Goal: Information Seeking & Learning: Learn about a topic

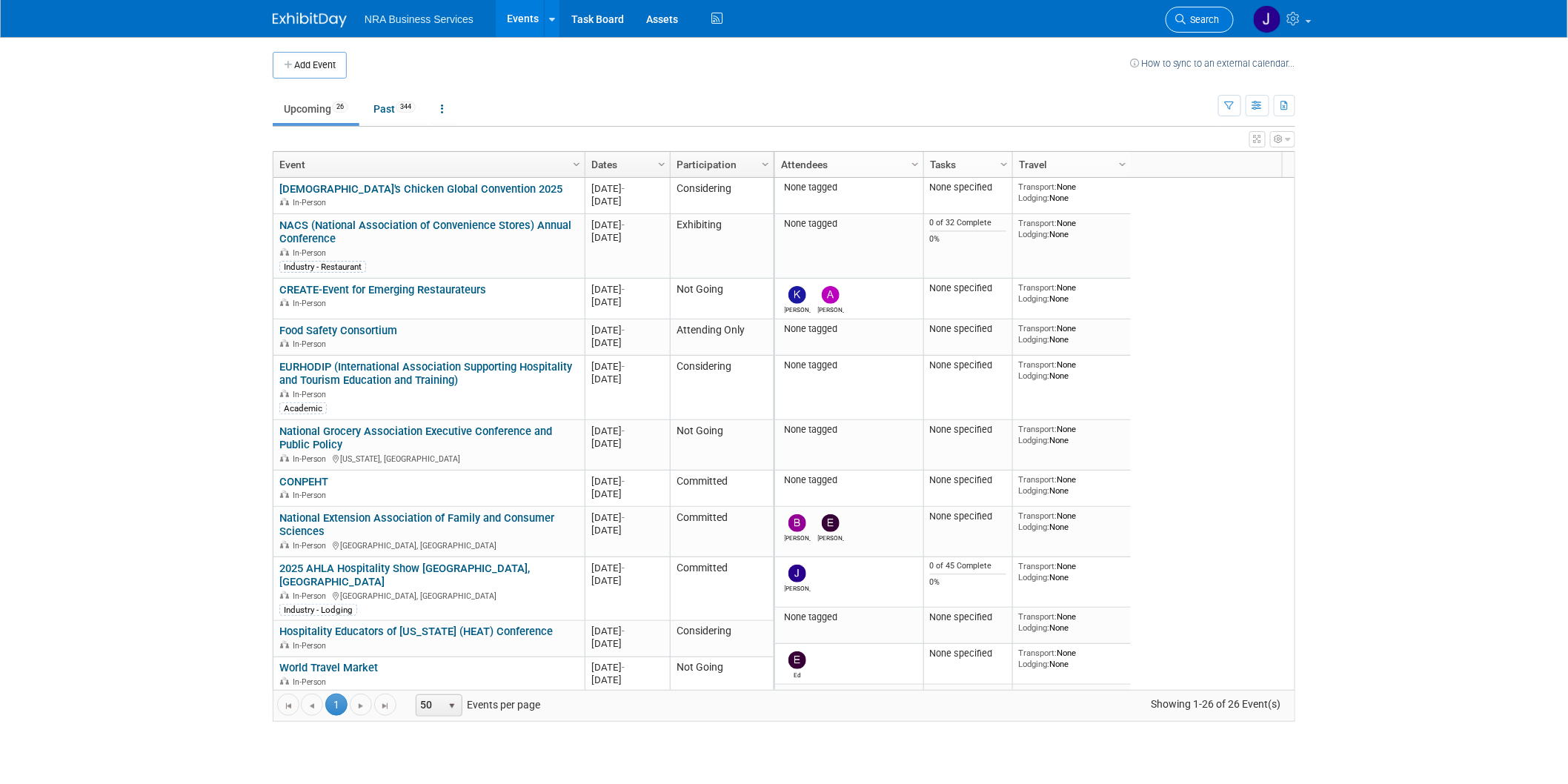
click at [1190, 15] on span "Search" at bounding box center [1203, 19] width 34 height 11
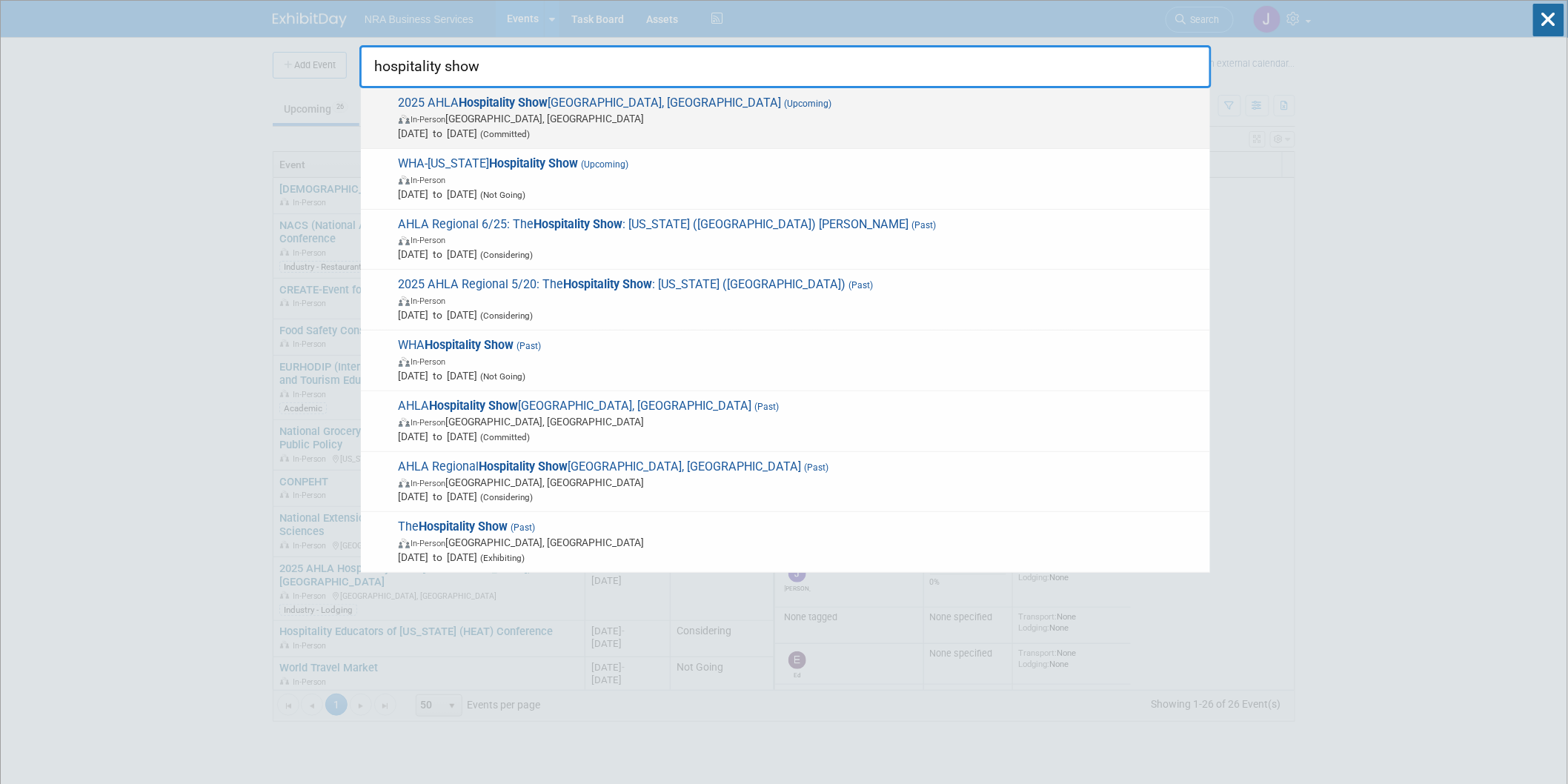
type input "hospitality show"
click at [584, 106] on span "2025 AHLA Hospitality Show [GEOGRAPHIC_DATA], [GEOGRAPHIC_DATA] (Upcoming) In-P…" at bounding box center [797, 119] width 808 height 45
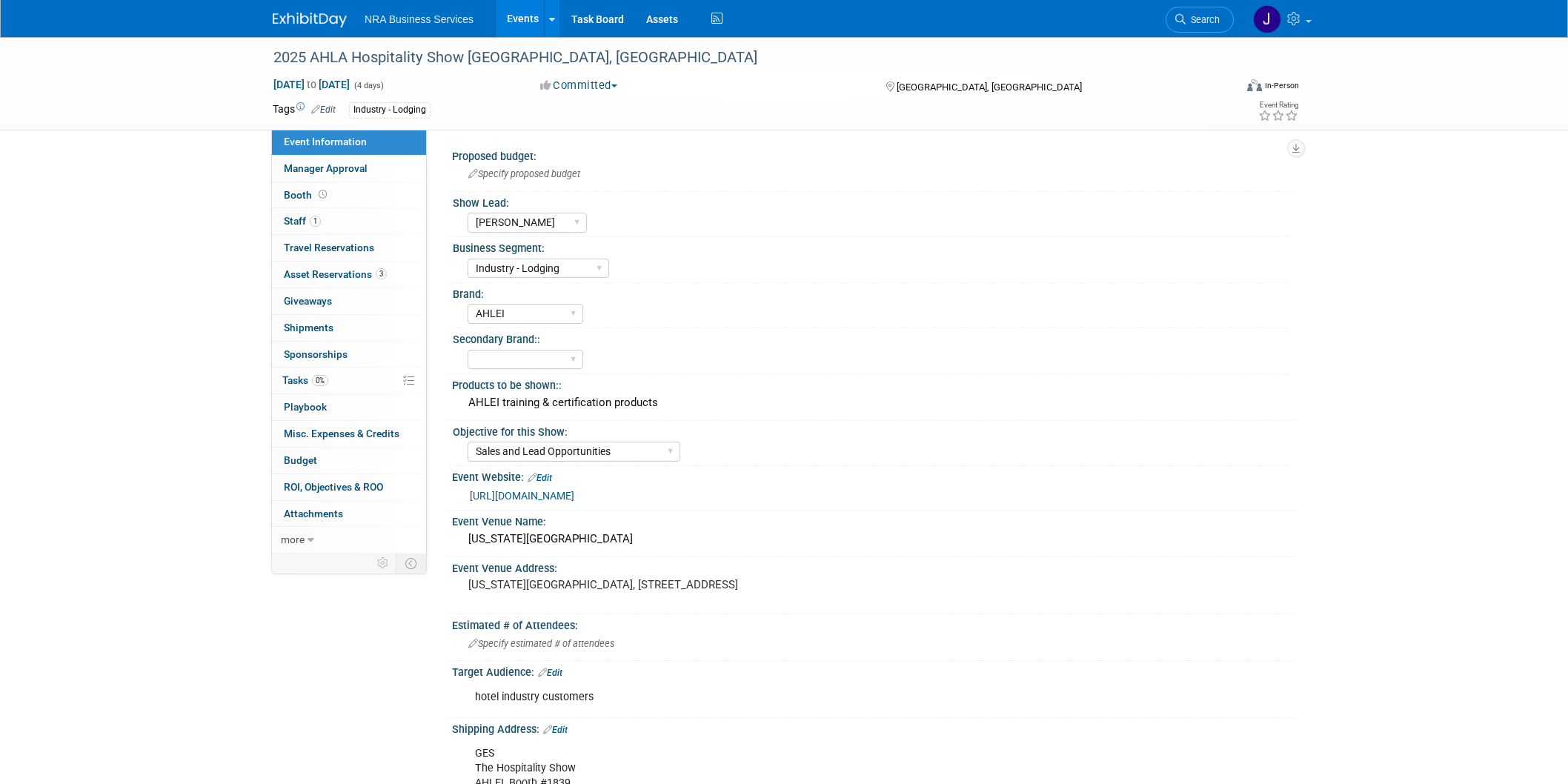
select select "[PERSON_NAME]"
select select "Industry - Lodging"
select select "AHLEI"
select select "Sales and Lead Opportunities"
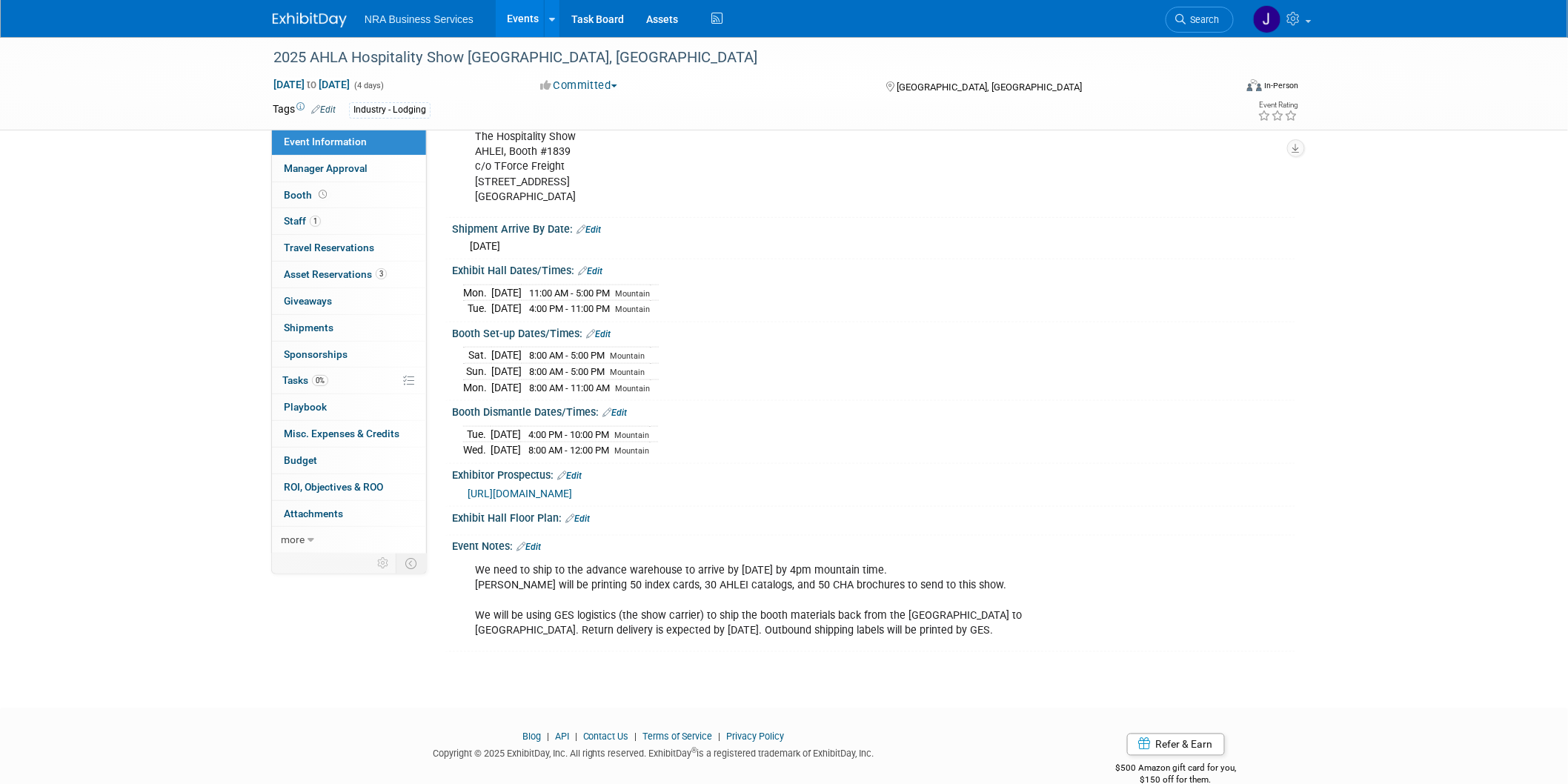
scroll to position [658, 0]
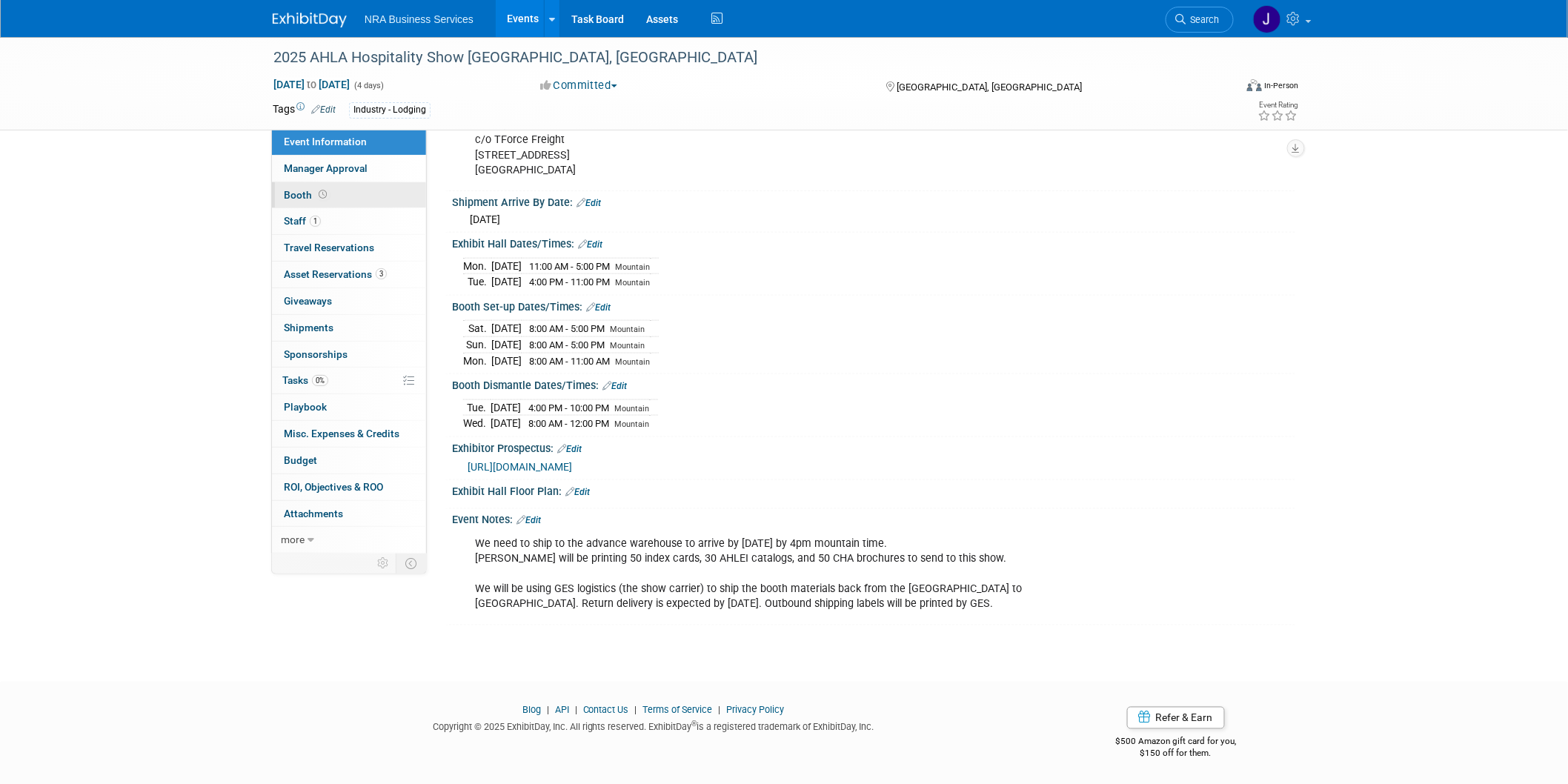
click at [294, 194] on span "Booth" at bounding box center [306, 195] width 46 height 12
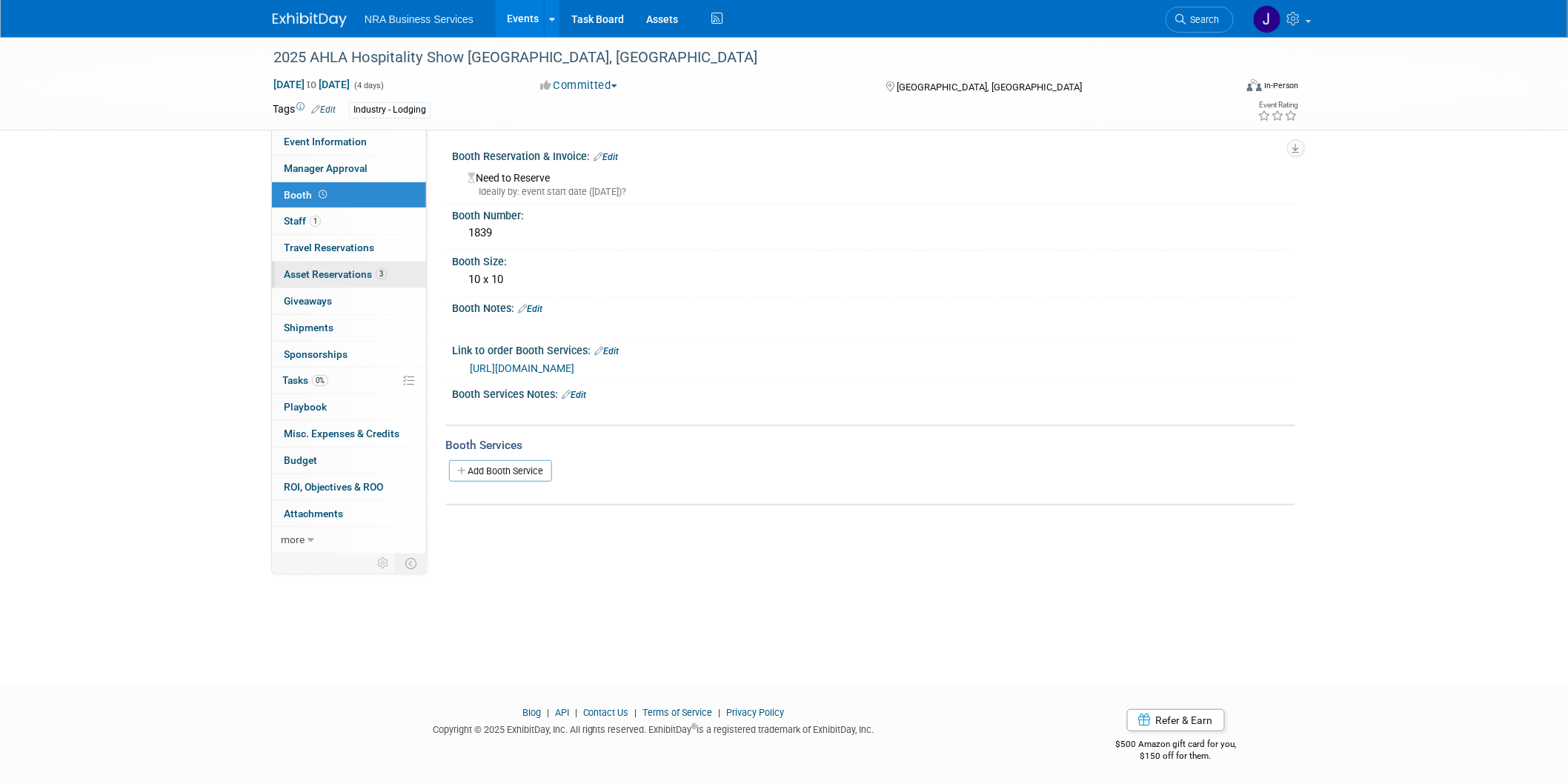
click at [292, 276] on span "Asset Reservations 3" at bounding box center [335, 274] width 103 height 12
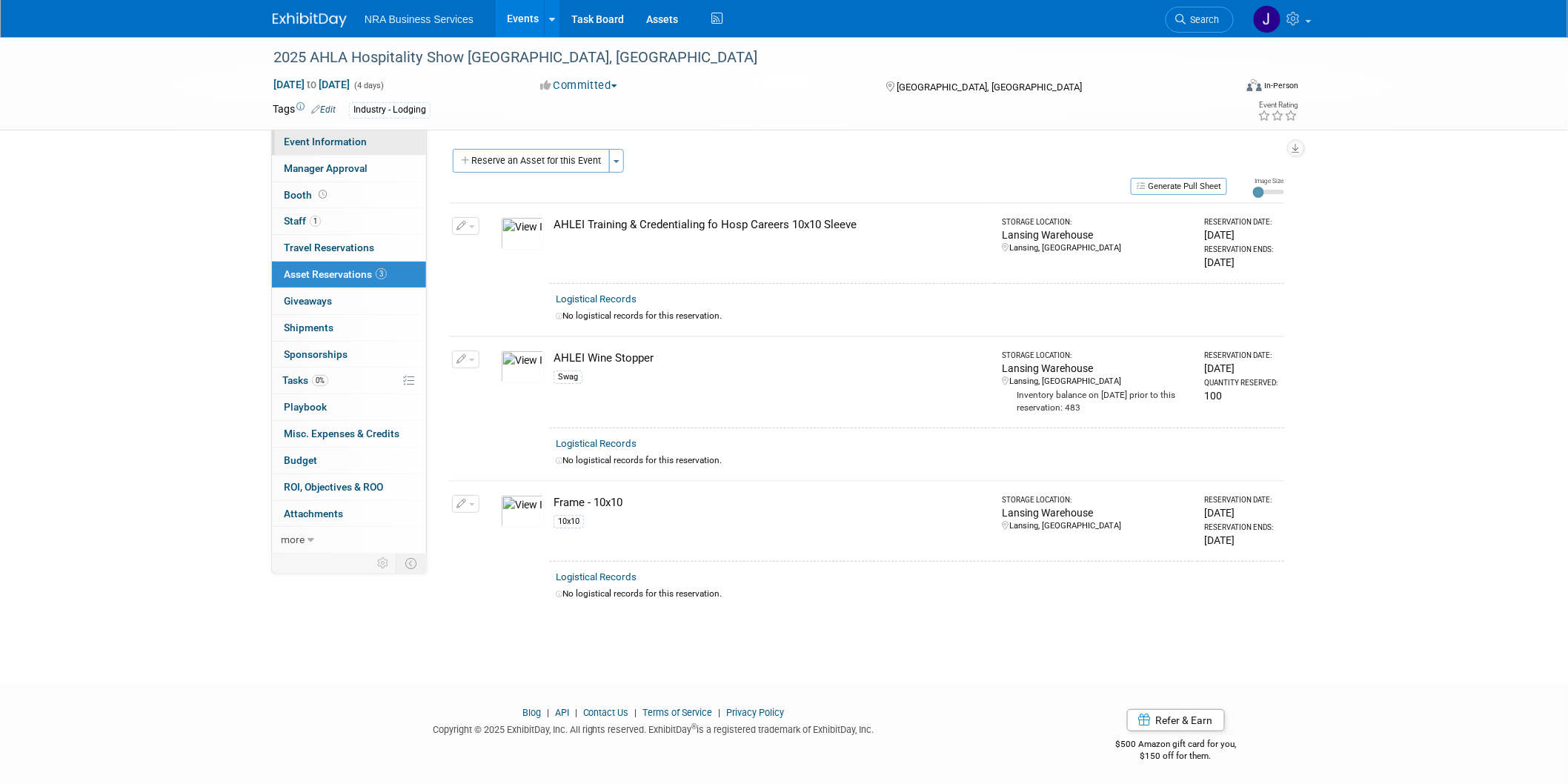
click at [304, 146] on span "Event Information" at bounding box center [325, 141] width 83 height 12
select select "Jennifer B"
select select "Industry - Lodging"
select select "AHLEI"
select select "Sales and Lead Opportunities"
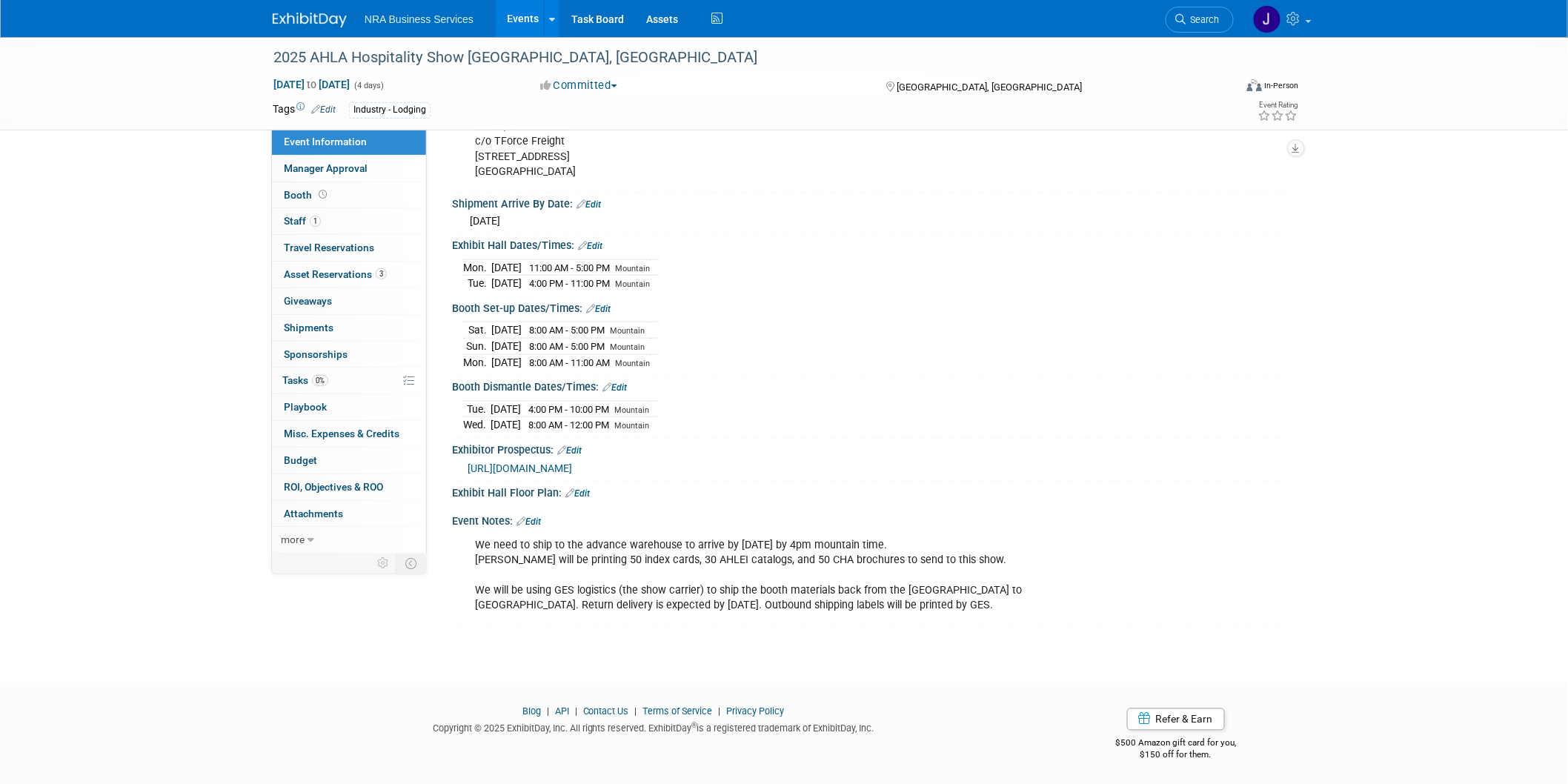
scroll to position [658, 0]
